Goal: Navigation & Orientation: Understand site structure

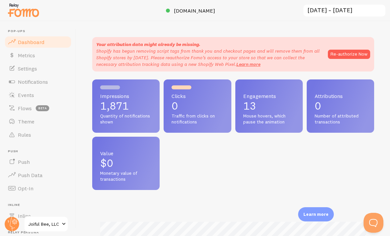
scroll to position [0, 0]
click at [112, 153] on span "Value" at bounding box center [126, 153] width 52 height 5
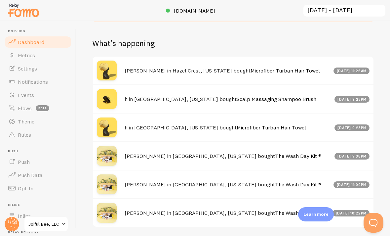
scroll to position [408, 0]
click at [33, 56] on span "Metrics" at bounding box center [26, 55] width 17 height 7
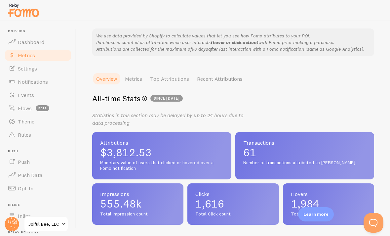
scroll to position [87, 0]
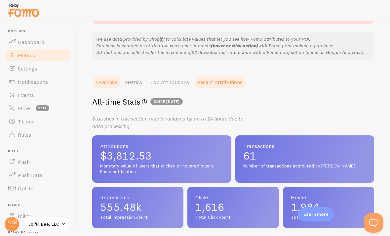
click at [203, 81] on link "Recent Attributions" at bounding box center [220, 81] width 54 height 13
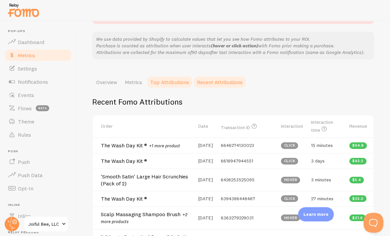
click at [173, 83] on link "Top Attributions" at bounding box center [169, 81] width 47 height 13
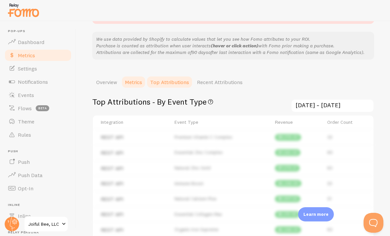
click at [130, 82] on link "Metrics" at bounding box center [133, 81] width 25 height 13
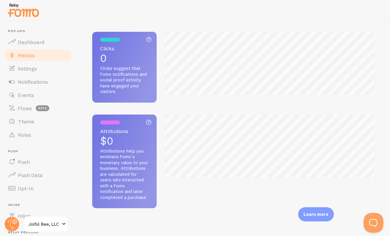
scroll to position [102, 0]
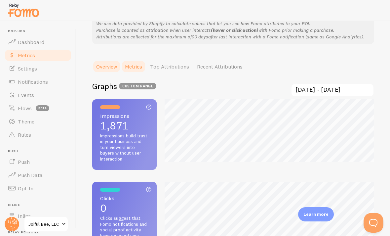
click at [95, 62] on link "Overview" at bounding box center [106, 66] width 29 height 13
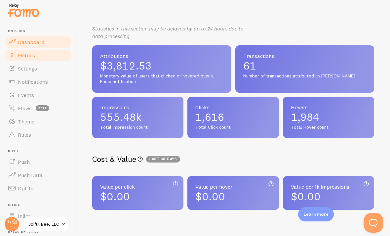
scroll to position [0, 0]
drag, startPoint x: 40, startPoint y: 20, endPoint x: 40, endPoint y: 41, distance: 21.2
click at [40, 39] on span "Dashboard" at bounding box center [31, 42] width 26 height 7
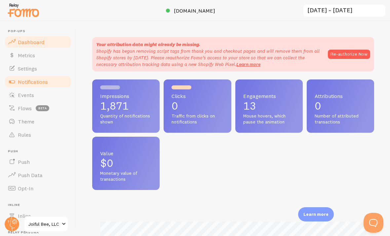
scroll to position [174, 282]
click at [41, 86] on link "Notifications" at bounding box center [38, 81] width 68 height 13
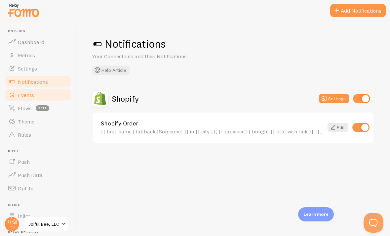
click at [34, 94] on link "Events" at bounding box center [38, 94] width 68 height 13
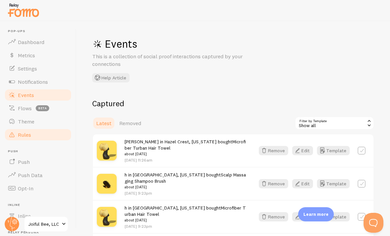
drag, startPoint x: 27, startPoint y: 124, endPoint x: 27, endPoint y: 138, distance: 13.6
click at [27, 124] on link "Theme" at bounding box center [38, 121] width 68 height 13
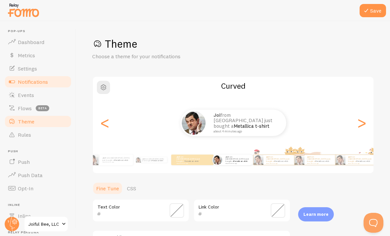
drag, startPoint x: 32, startPoint y: 135, endPoint x: 40, endPoint y: 84, distance: 51.2
click at [32, 135] on link "Rules" at bounding box center [38, 134] width 68 height 13
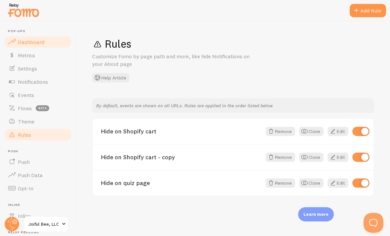
click at [43, 40] on span "Dashboard" at bounding box center [31, 42] width 26 height 7
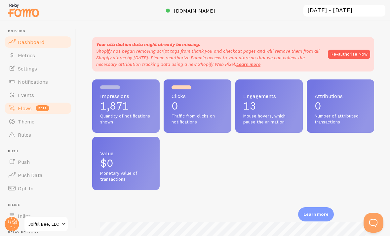
scroll to position [174, 282]
